Goal: Transaction & Acquisition: Purchase product/service

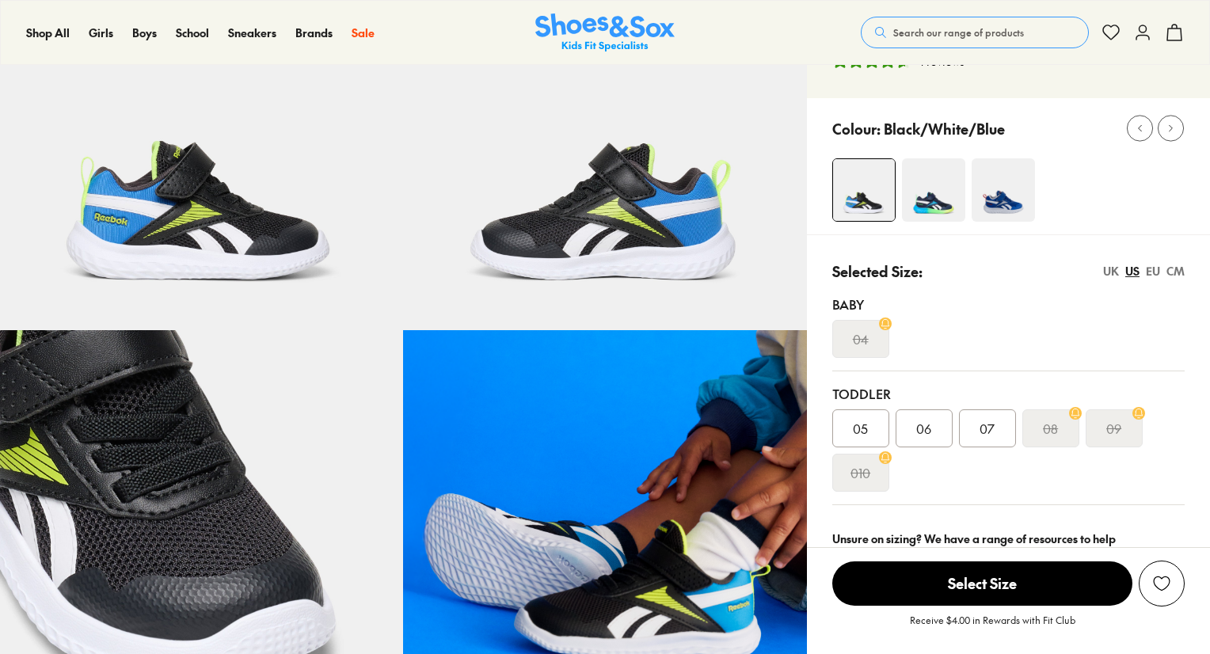
select select "*"
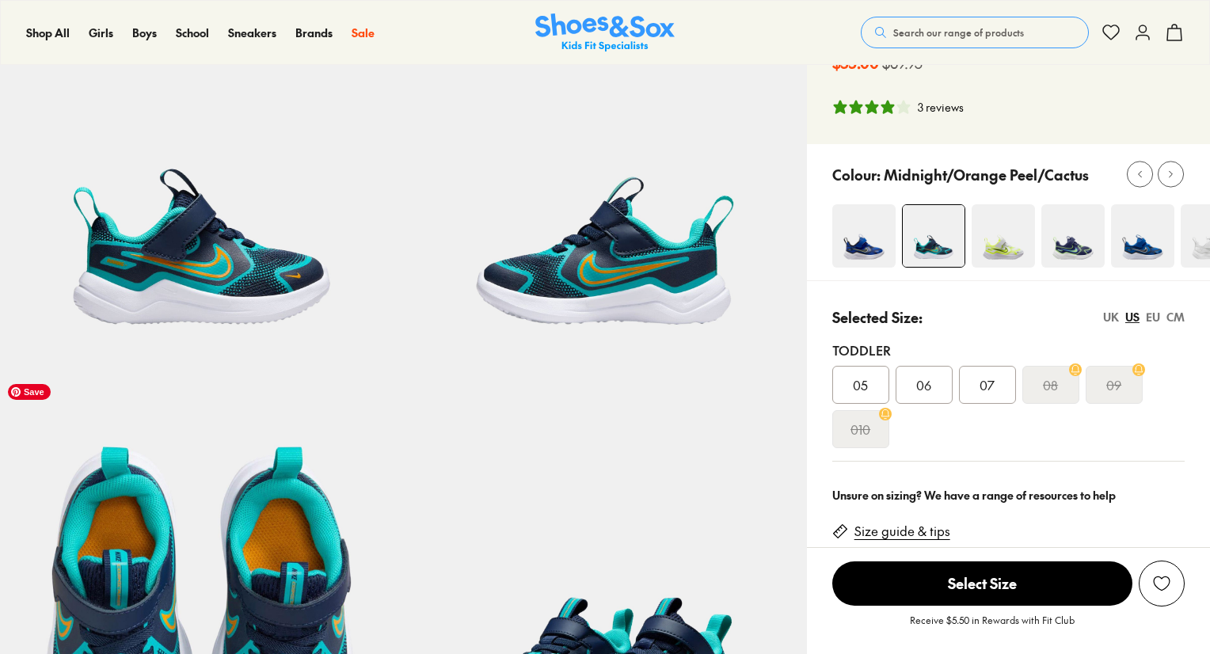
scroll to position [285, 0]
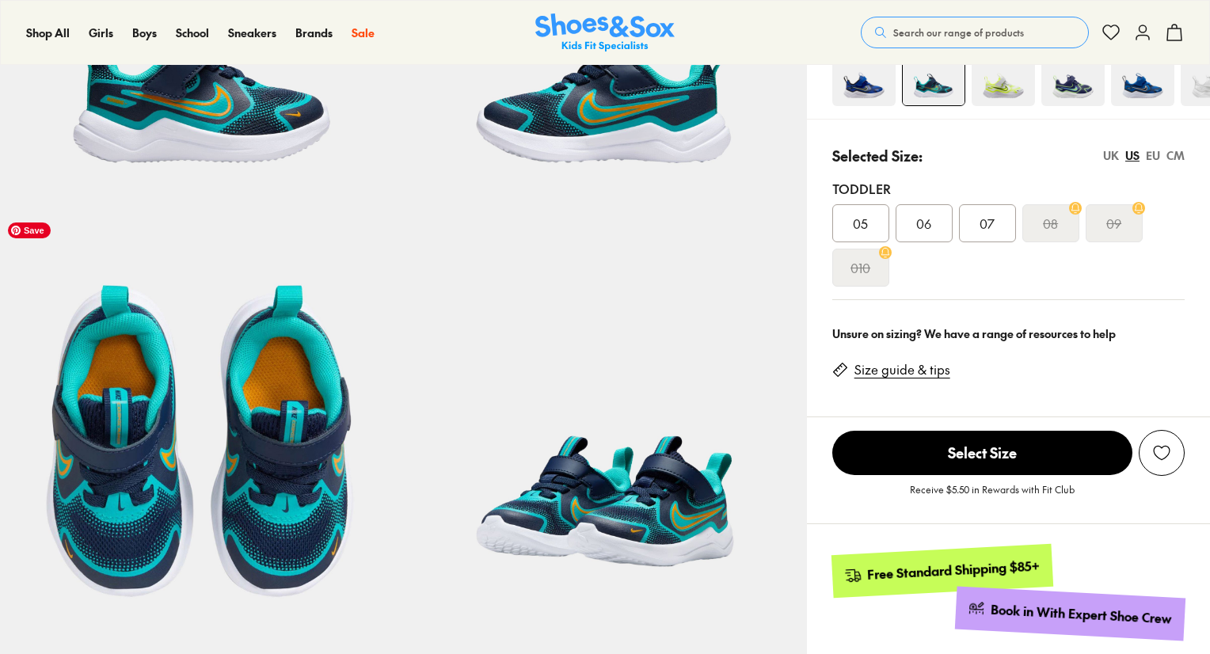
select select "*"
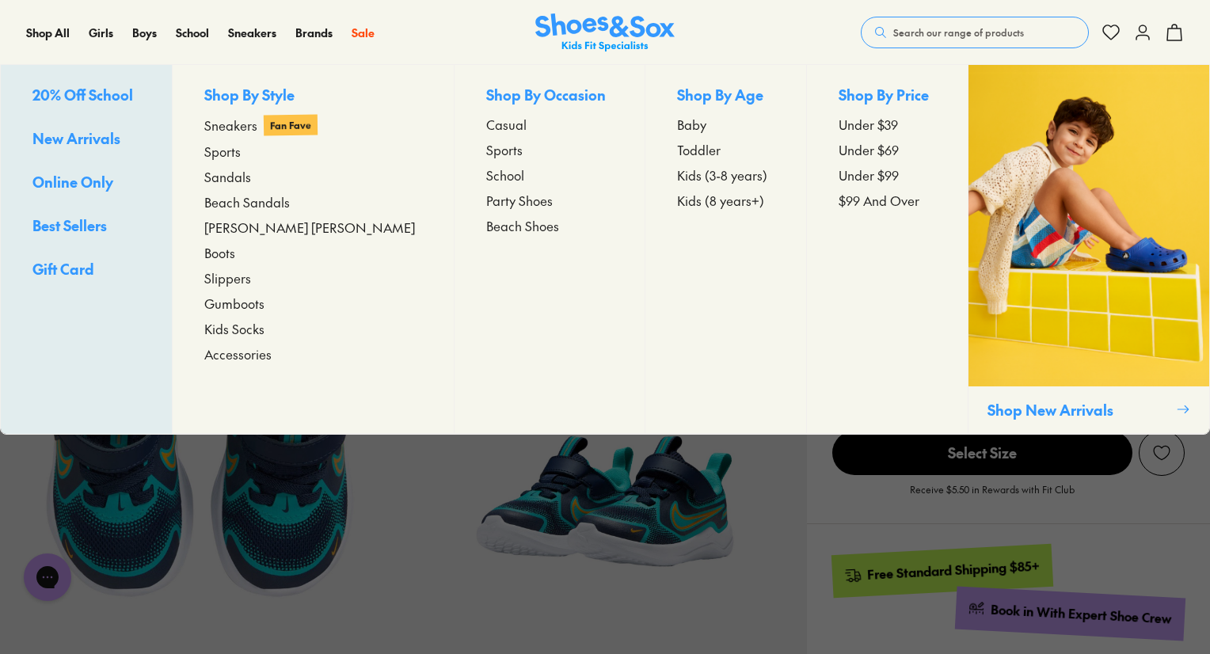
scroll to position [0, 0]
